Goal: Information Seeking & Learning: Learn about a topic

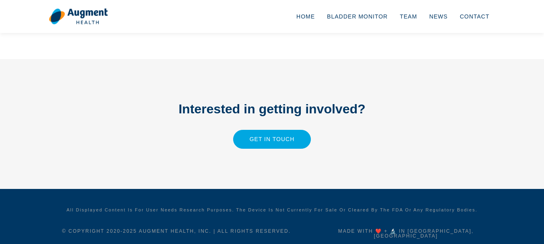
scroll to position [750, 0]
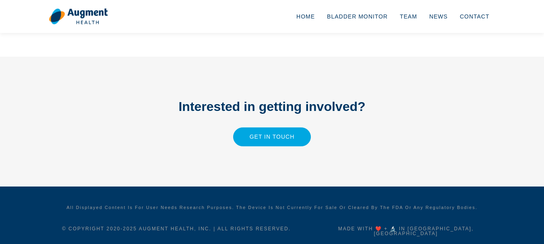
click at [139, 230] on h5 "© Copyright 2020- 2025 Augment Health, Inc. | All rights reserved." at bounding box center [177, 229] width 256 height 5
drag, startPoint x: 139, startPoint y: 230, endPoint x: 179, endPoint y: 223, distance: 40.5
click at [179, 223] on div "All displayed content is for user needs research purposes. The device is not cu…" at bounding box center [272, 218] width 459 height 46
copy h5 "Augment Health"
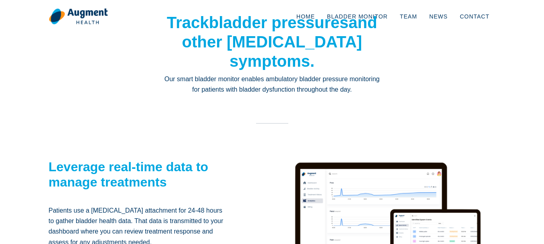
scroll to position [161, 0]
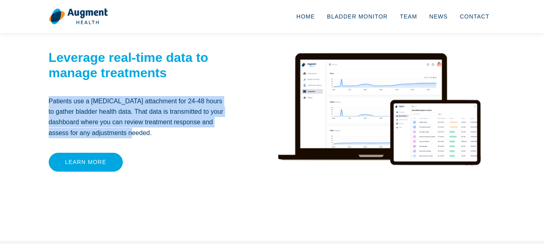
drag, startPoint x: 46, startPoint y: 103, endPoint x: 153, endPoint y: 139, distance: 113.5
click at [153, 139] on div "Leverage real-time data to manage treatments Patients use a catheter attachment…" at bounding box center [138, 118] width 191 height 190
copy p "Patients use a [MEDICAL_DATA] attachment for 24-48 hours to gather bladder heal…"
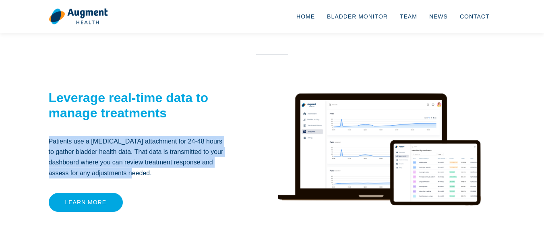
scroll to position [0, 0]
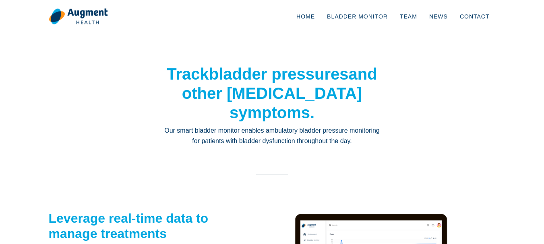
click at [267, 133] on p "Our smart bladder monitor enables ambulatory bladder pressure monitoring for pa…" at bounding box center [272, 136] width 217 height 21
drag, startPoint x: 267, startPoint y: 133, endPoint x: 367, endPoint y: 130, distance: 99.1
click at [367, 130] on p "Our smart bladder monitor enables ambulatory bladder pressure monitoring for pa…" at bounding box center [272, 136] width 217 height 21
copy p "ambulatory bladder pressure monitoring"
click at [17, 43] on section "Track bladder pressures and other [MEDICAL_DATA] symptoms. Our smart bladder mo…" at bounding box center [272, 219] width 544 height 366
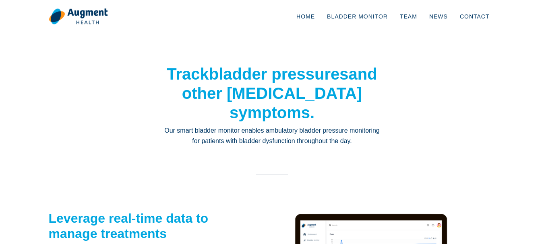
click at [92, 15] on img at bounding box center [78, 16] width 59 height 17
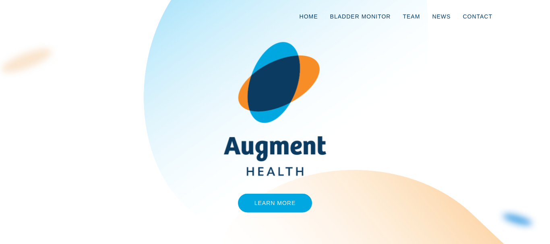
click at [29, 68] on div "Learn More" at bounding box center [275, 122] width 550 height 244
